Goal: Task Accomplishment & Management: Manage account settings

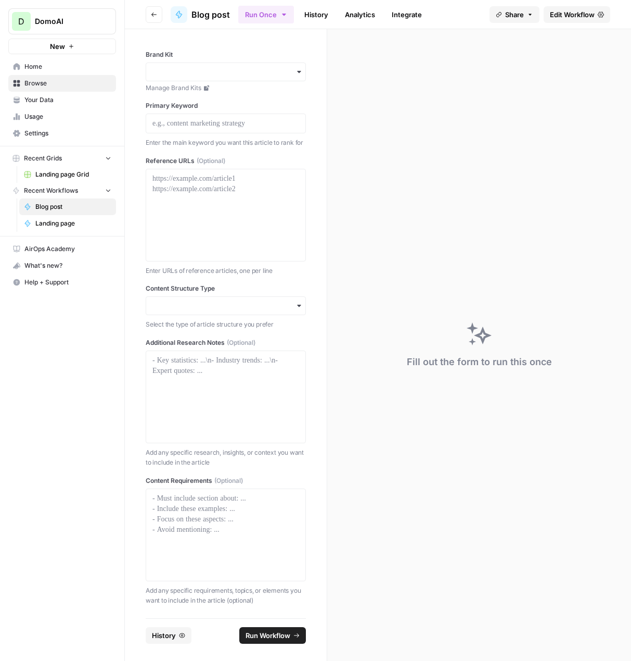
click at [29, 103] on span "Your Data" at bounding box center [67, 99] width 87 height 9
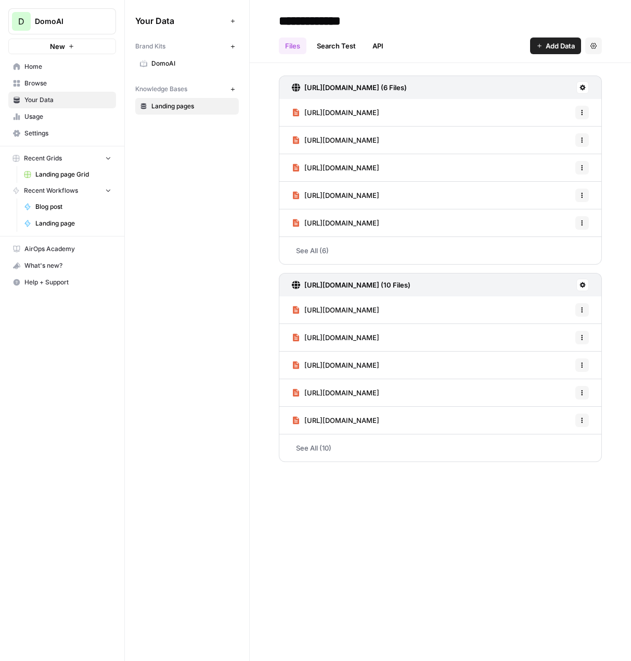
click at [31, 121] on link "Usage" at bounding box center [62, 116] width 108 height 17
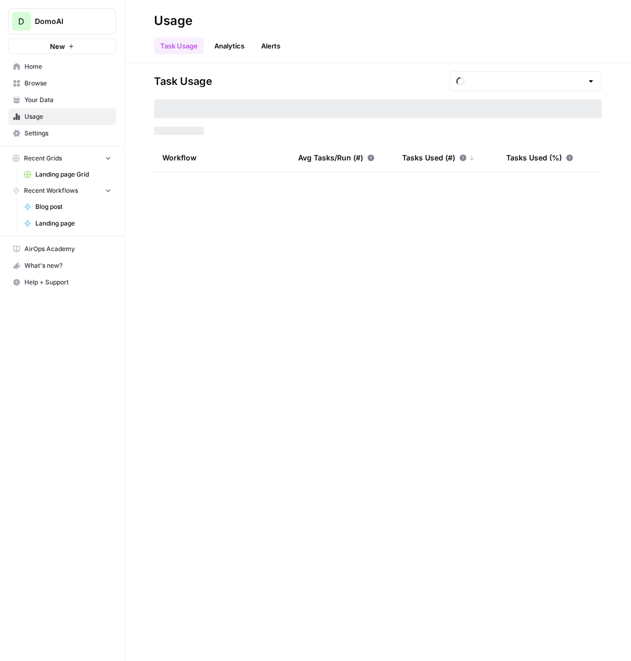
type input "August Included Tasks"
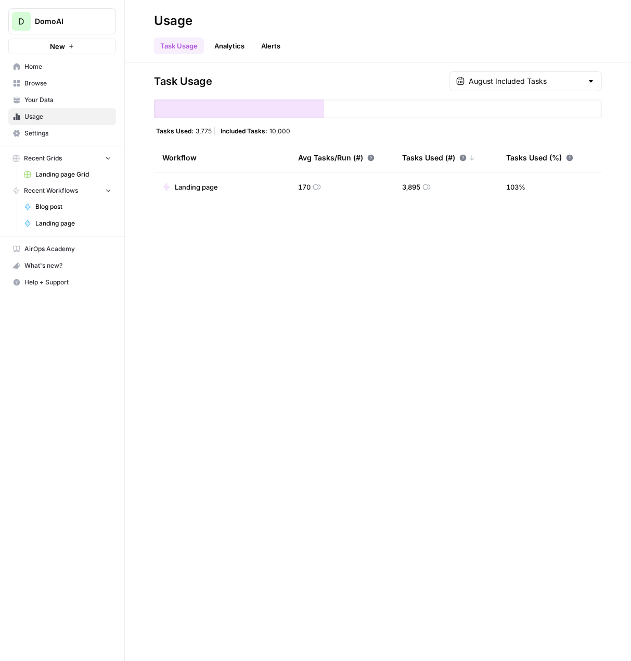
click at [39, 137] on span "Settings" at bounding box center [67, 133] width 87 height 9
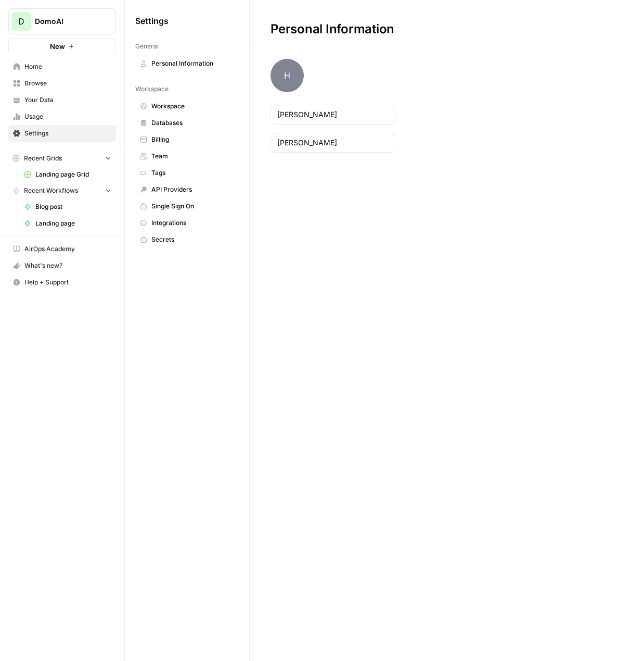
click at [157, 137] on span "Billing" at bounding box center [192, 139] width 83 height 9
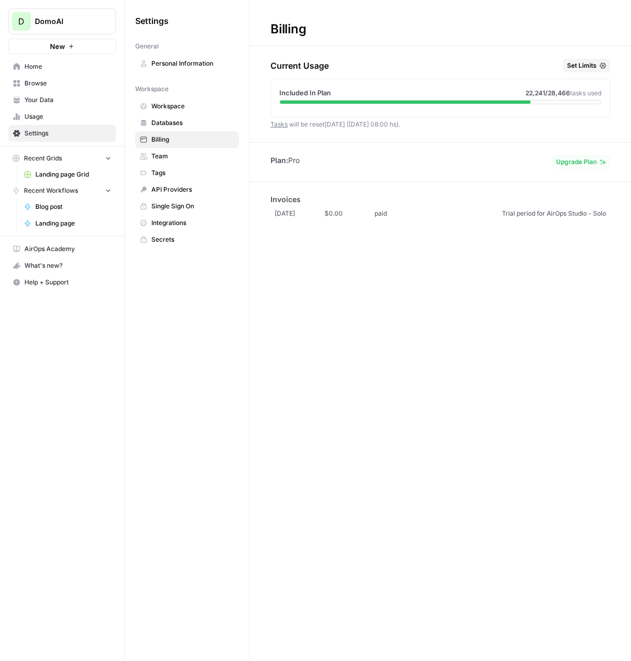
drag, startPoint x: 274, startPoint y: 161, endPoint x: 399, endPoint y: 162, distance: 124.4
click at [399, 162] on div "Plan: Pro Upgrade Plan" at bounding box center [441, 162] width 382 height 14
drag, startPoint x: 308, startPoint y: 207, endPoint x: 217, endPoint y: 3, distance: 223.5
